Goal: Task Accomplishment & Management: Complete application form

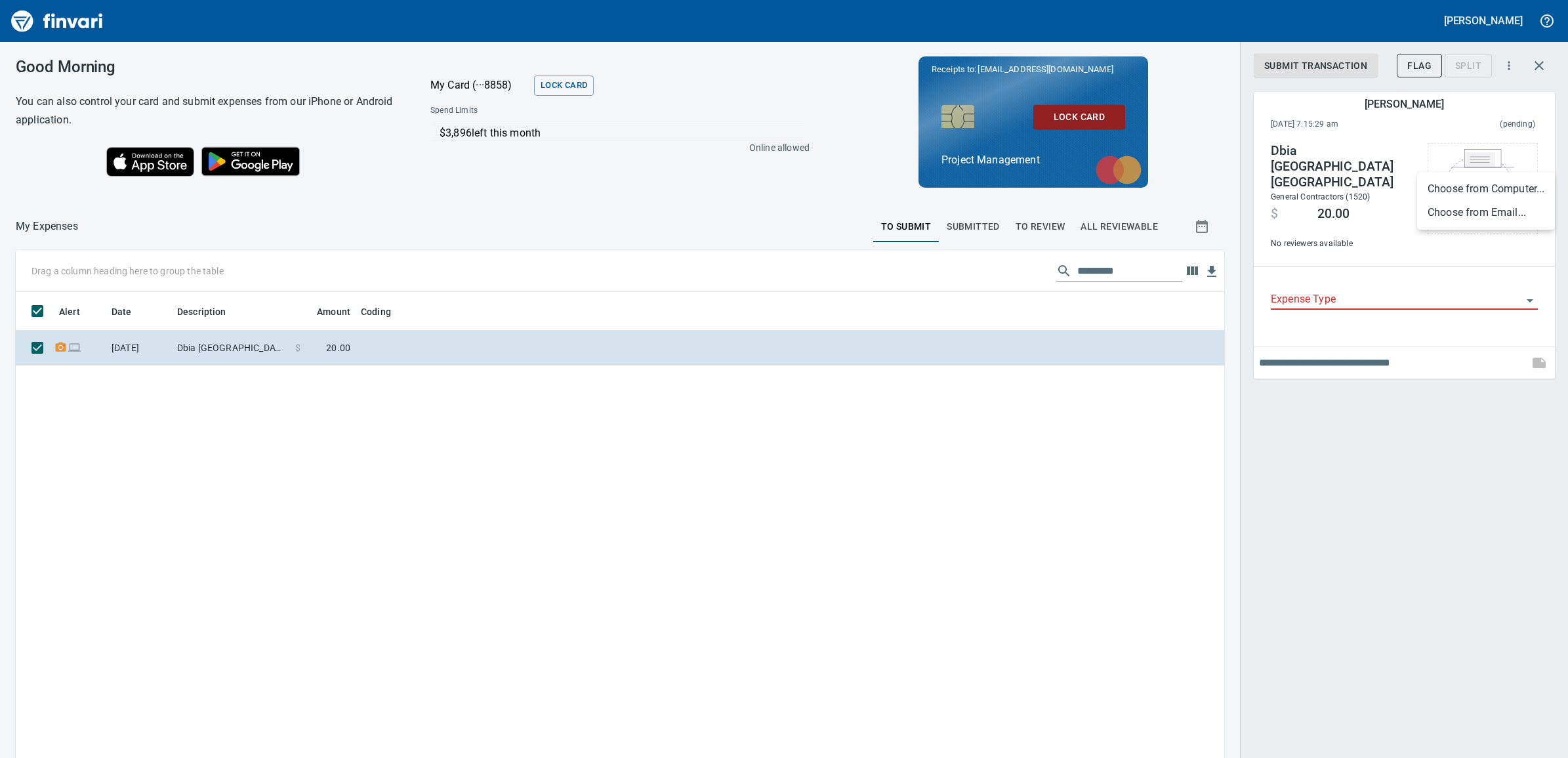
scroll to position [601, 1183]
click at [1402, 293] on div at bounding box center [784, 379] width 1568 height 758
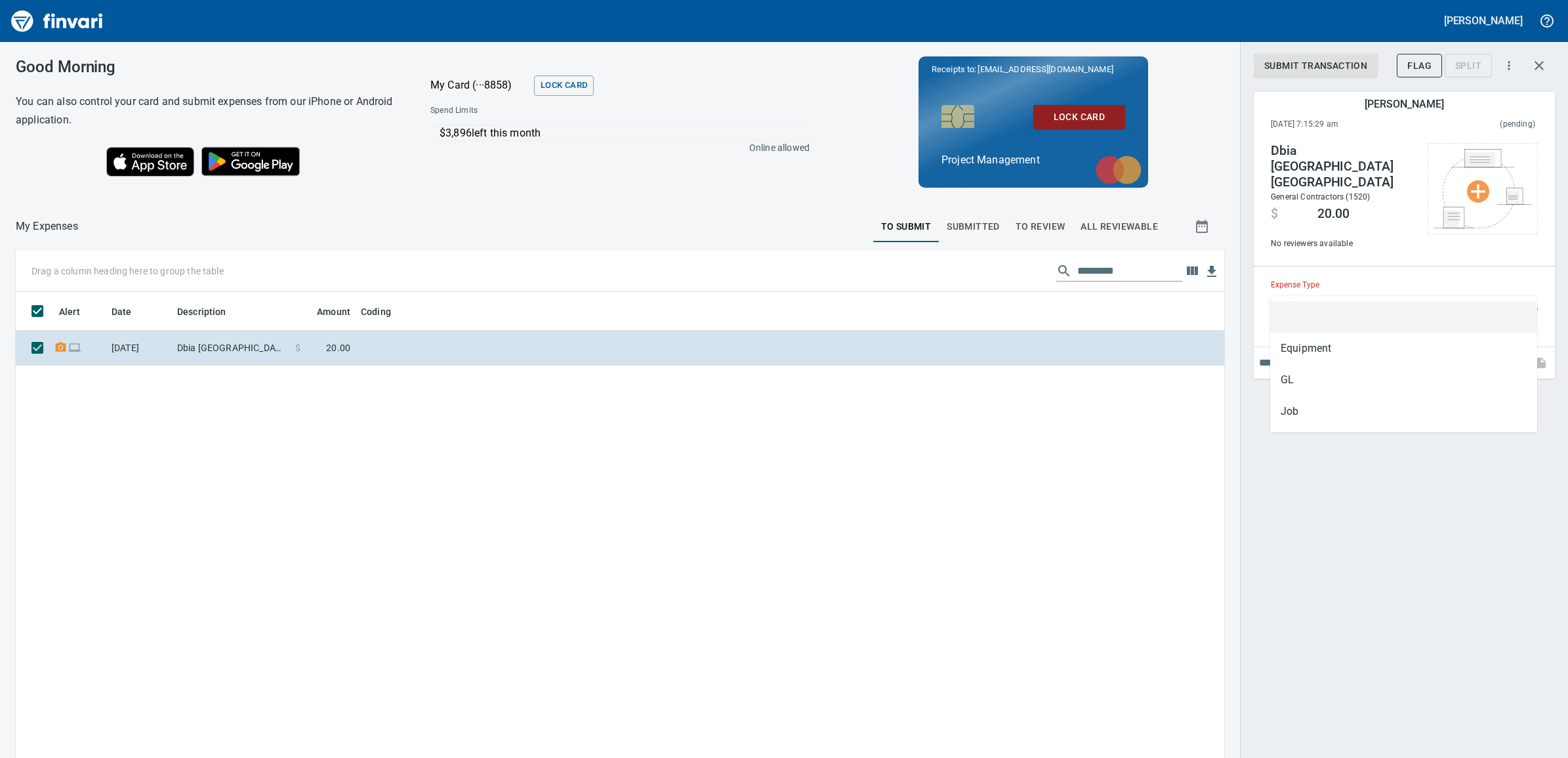
click at [1399, 291] on input "Expense Type" at bounding box center [1396, 299] width 252 height 18
click at [1349, 384] on li "GL" at bounding box center [1404, 380] width 267 height 31
type input "**"
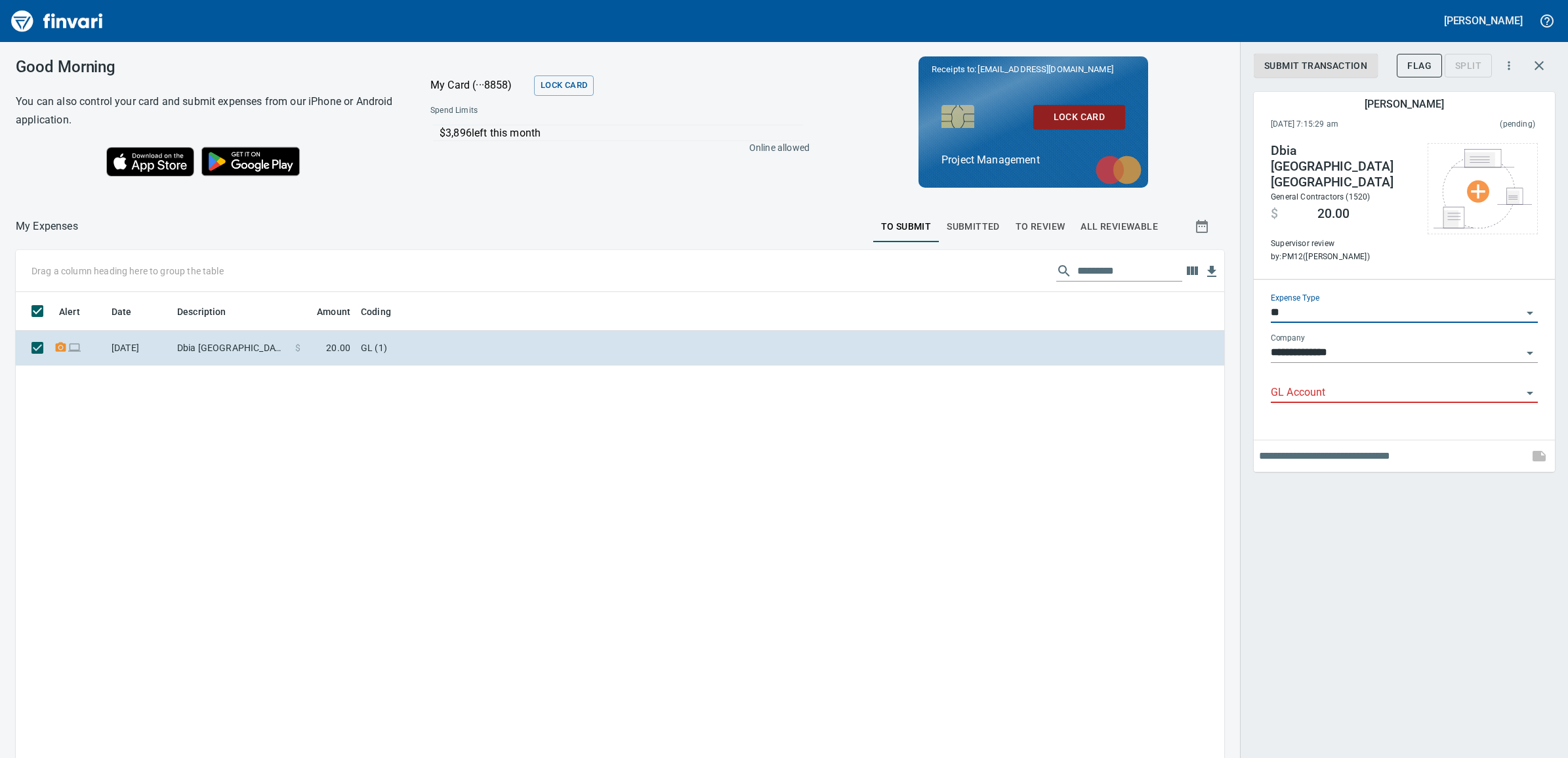
click at [1350, 384] on input "GL Account" at bounding box center [1396, 393] width 252 height 18
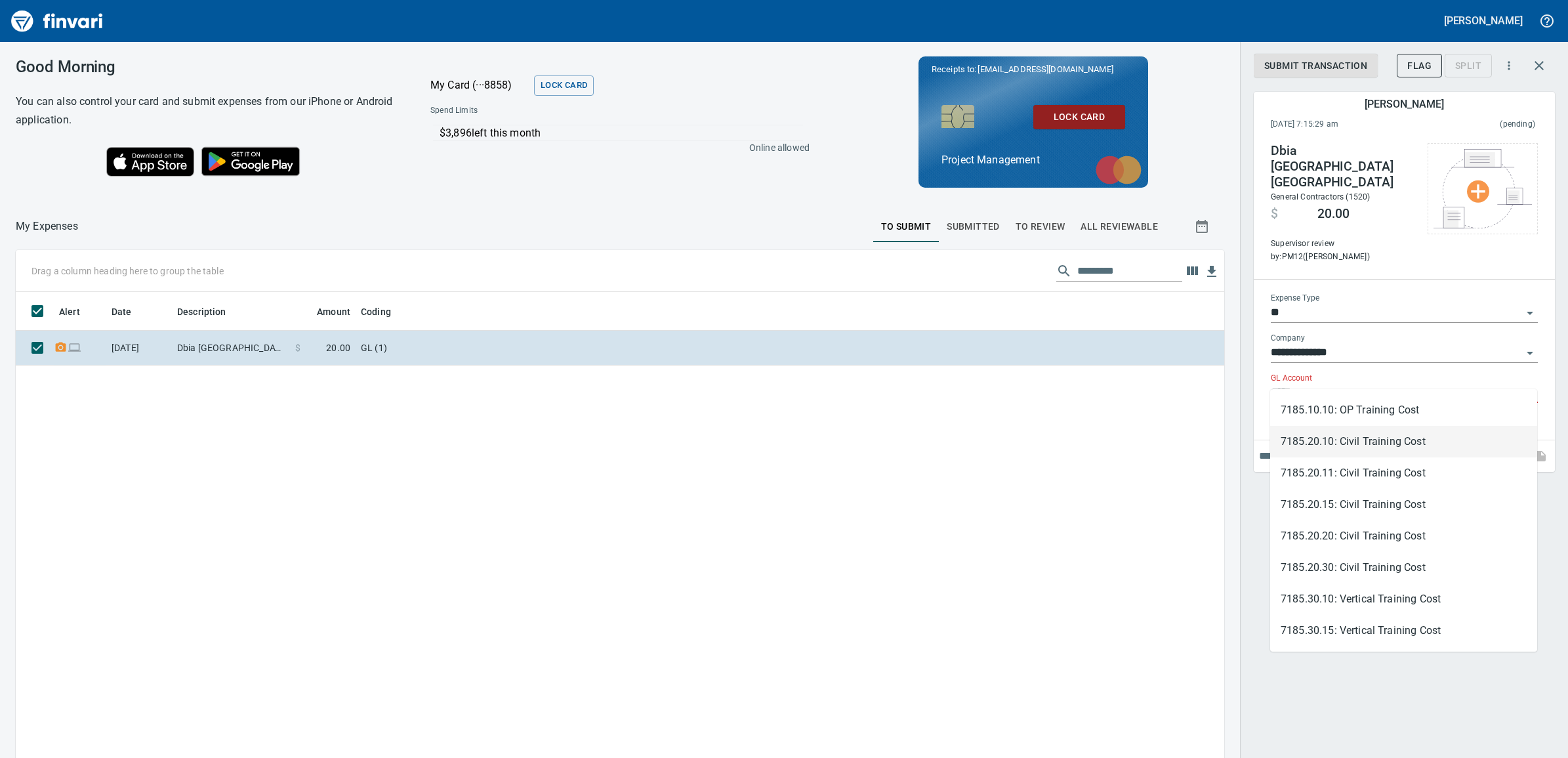
click at [1406, 437] on li "7185.20.10: Civil Training Cost" at bounding box center [1404, 441] width 267 height 31
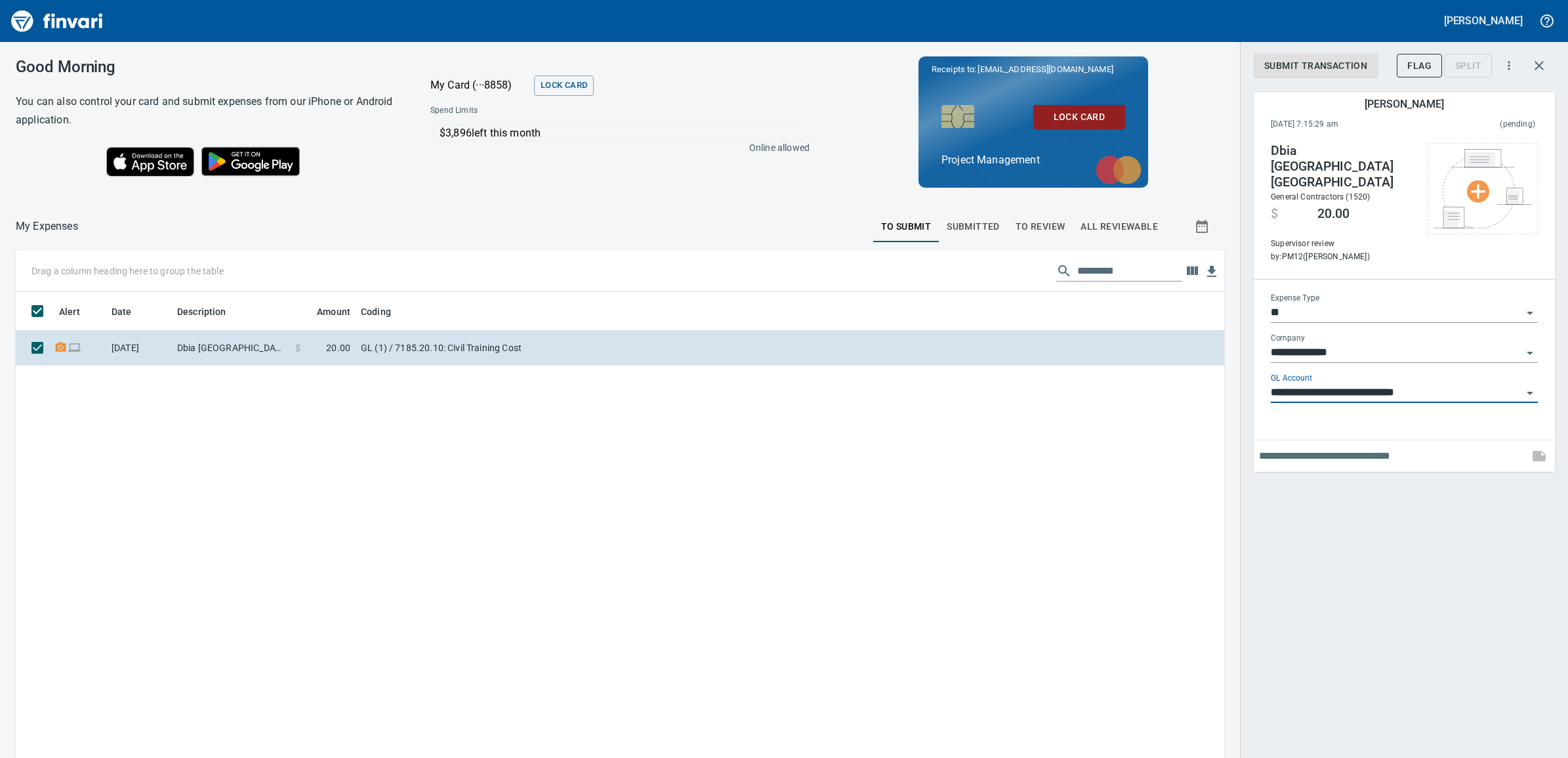
type input "**********"
click at [1491, 187] on img at bounding box center [1482, 189] width 98 height 80
click at [1487, 211] on li "Choose from Email..." at bounding box center [1486, 213] width 138 height 23
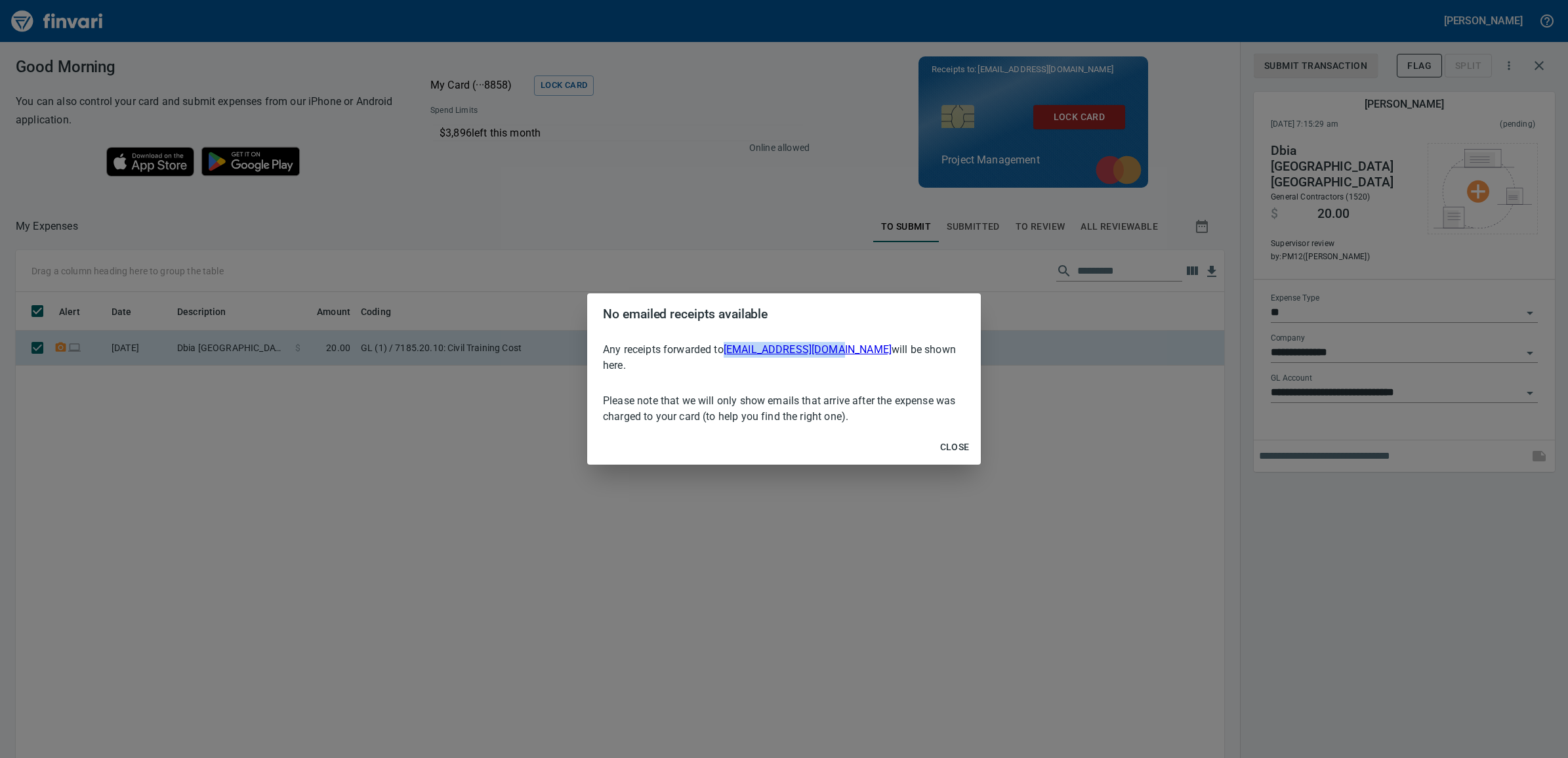
drag, startPoint x: 826, startPoint y: 358, endPoint x: 729, endPoint y: 356, distance: 97.0
click at [729, 356] on p "Any receipts forwarded to [EMAIL_ADDRESS][DOMAIN_NAME] will be shown here." at bounding box center [784, 358] width 363 height 31
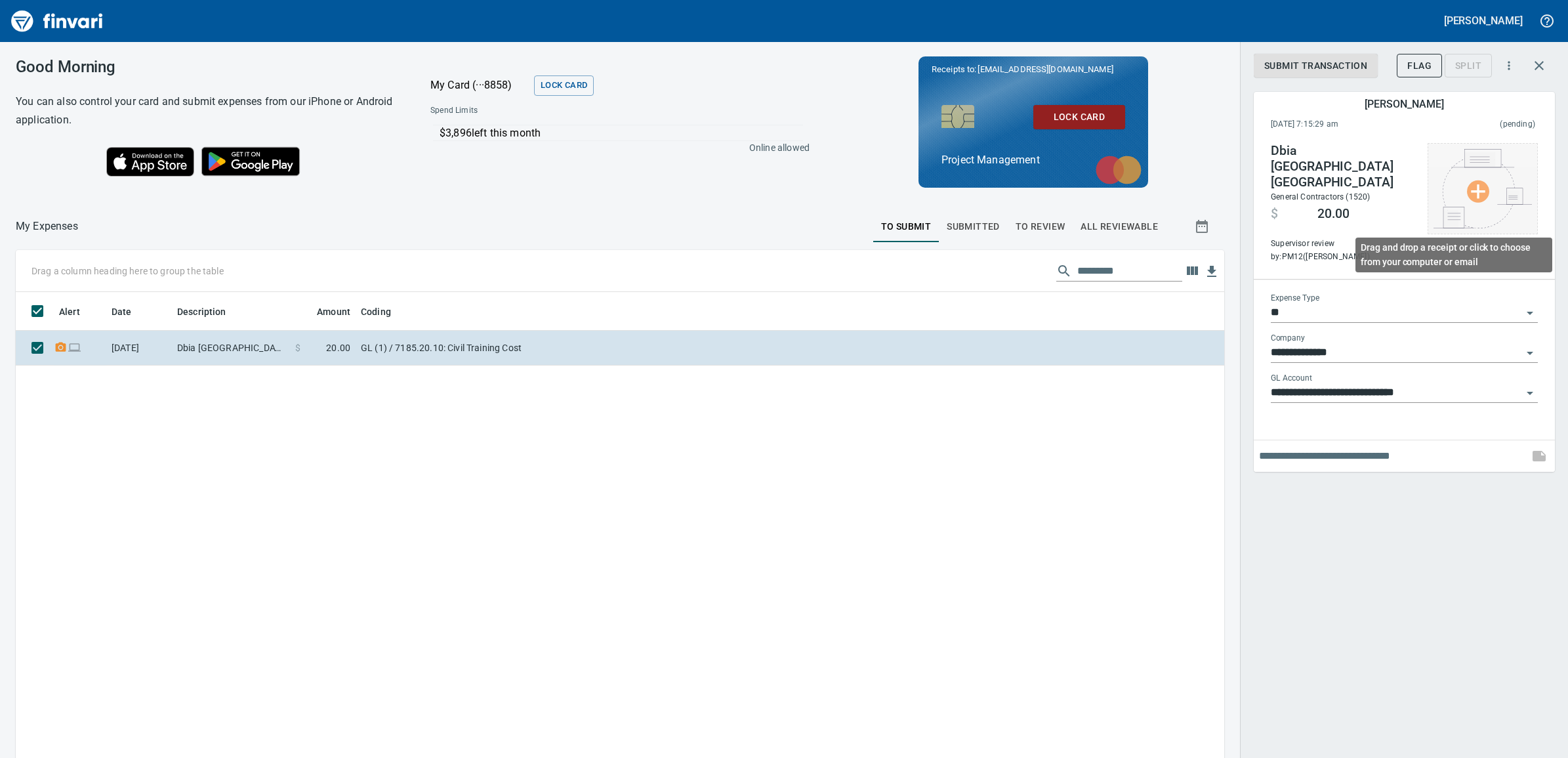
click at [1479, 188] on img at bounding box center [1482, 189] width 98 height 80
click at [1503, 185] on li "Choose from Computer..." at bounding box center [1486, 189] width 138 height 23
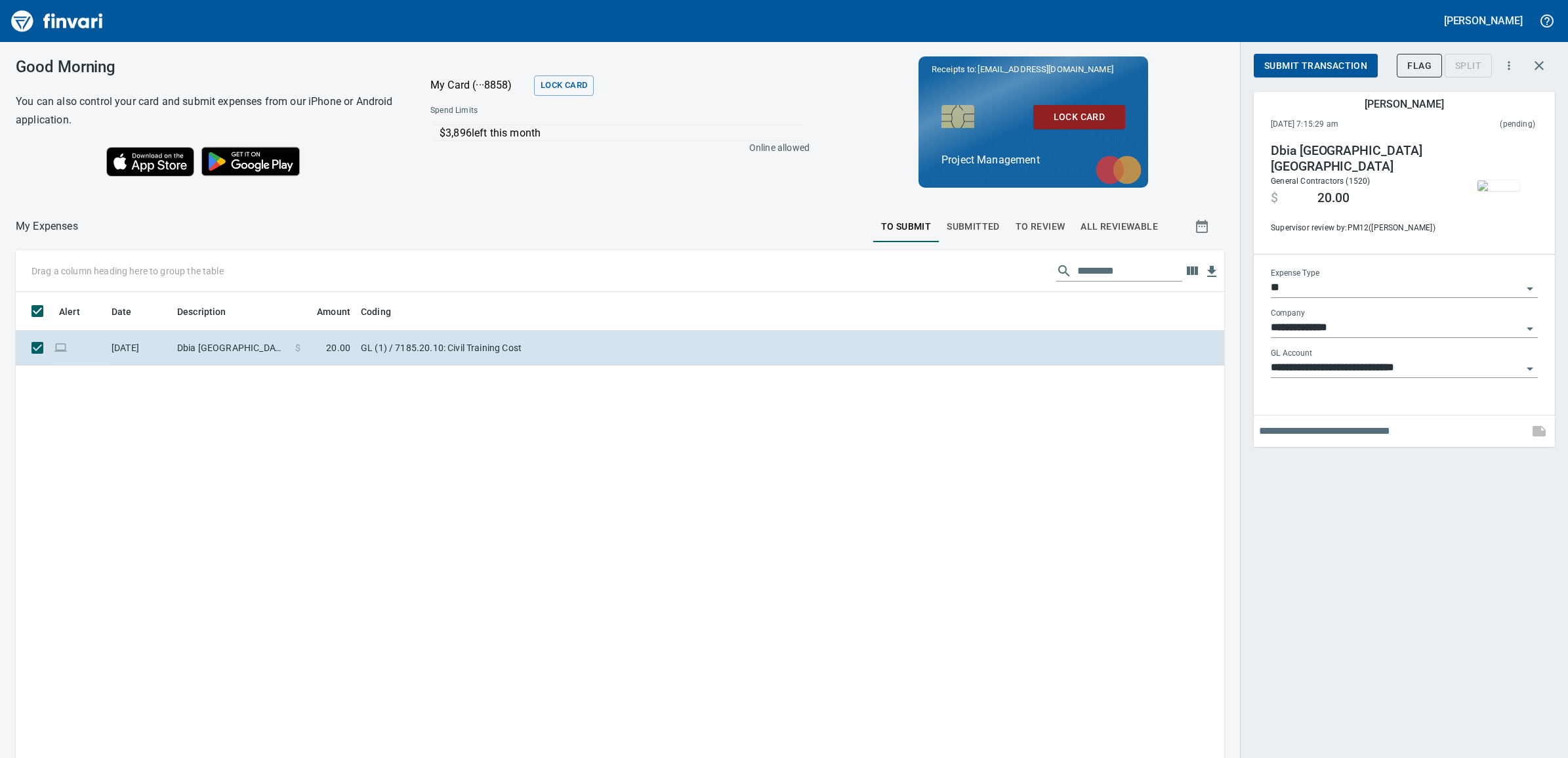
click at [1307, 62] on span "Submit Transaction" at bounding box center [1316, 65] width 103 height 17
